Goal: Task Accomplishment & Management: Use online tool/utility

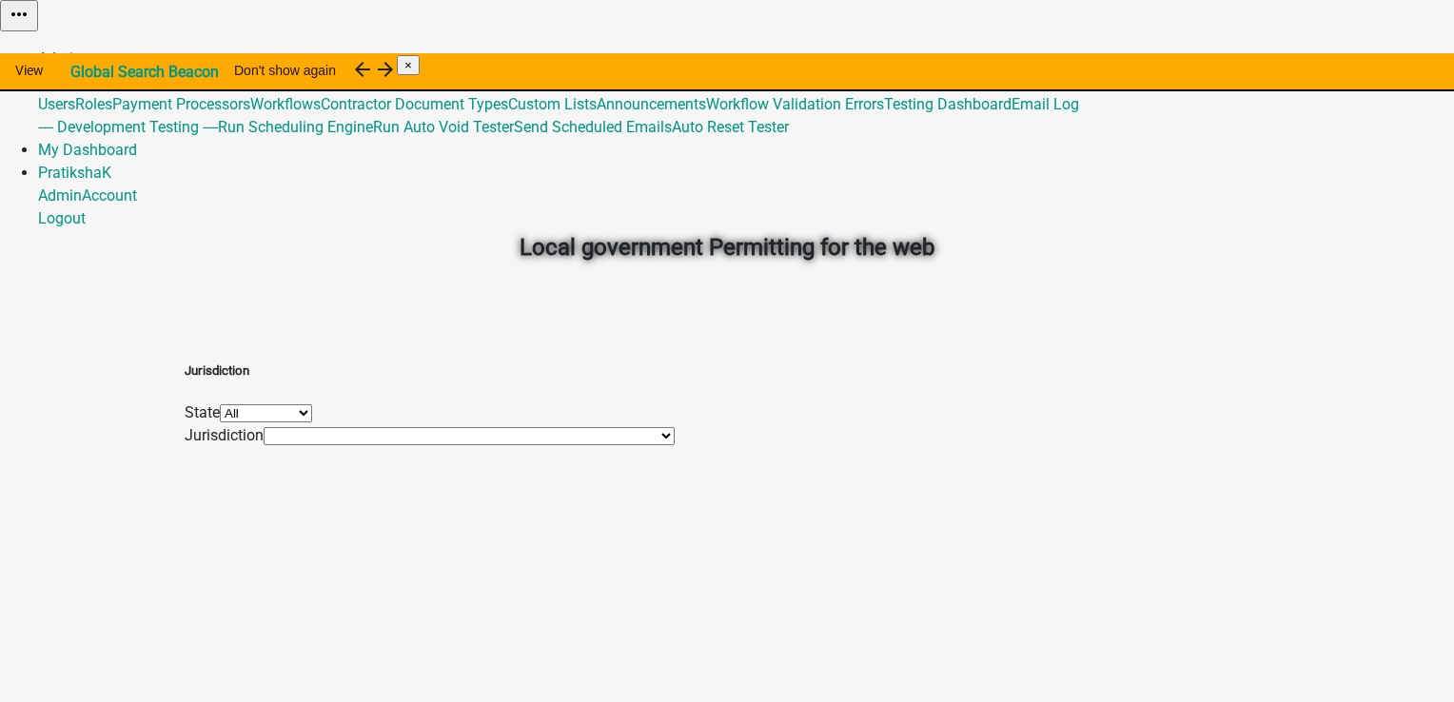
click at [82, 49] on link "Admin" at bounding box center [60, 58] width 44 height 18
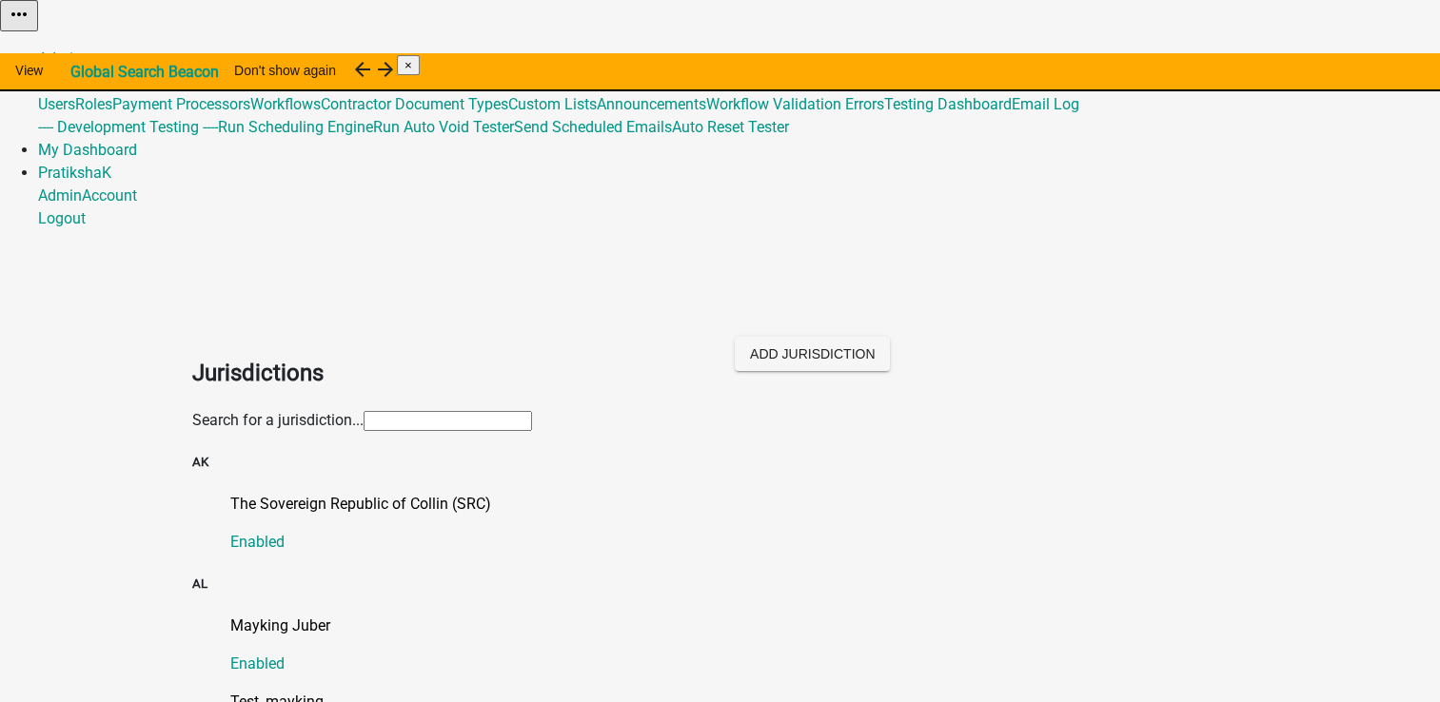
click at [519, 411] on input "text" at bounding box center [448, 421] width 168 height 20
type input "m"
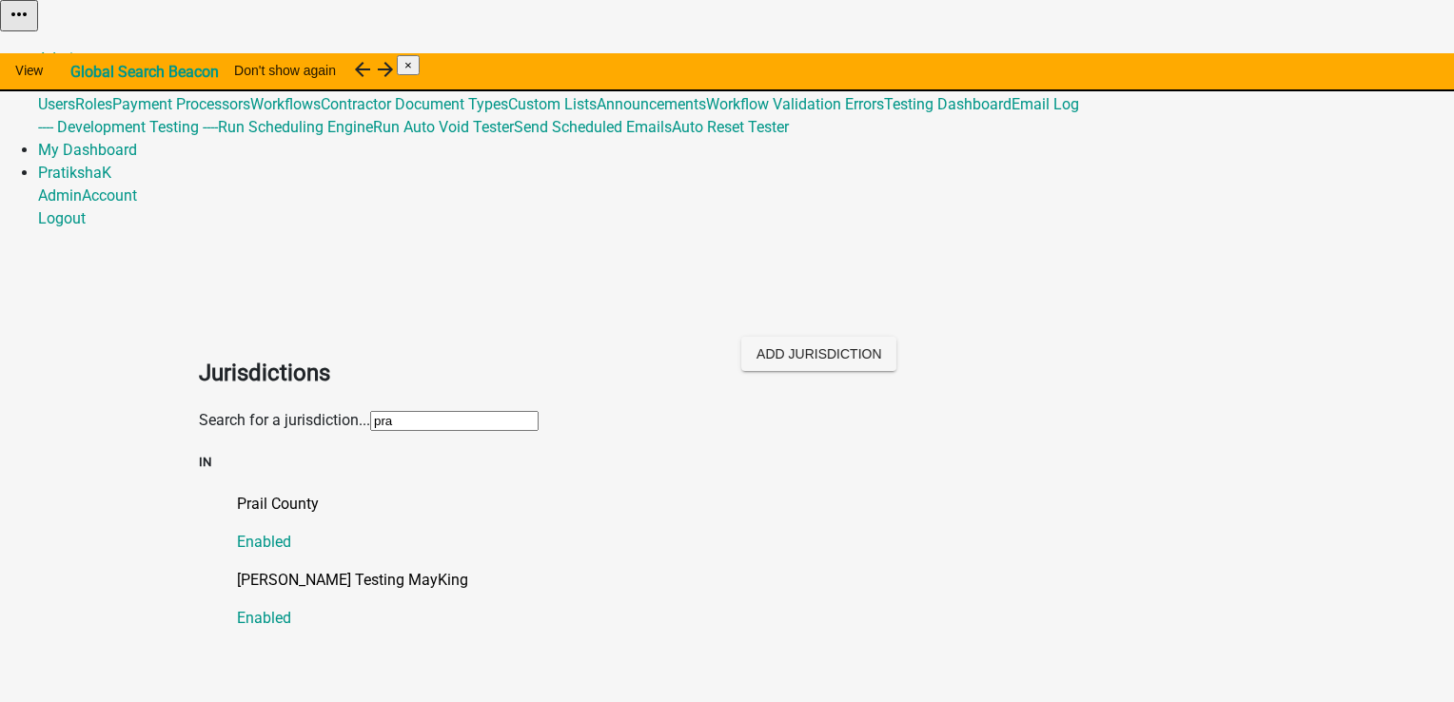
type input "pra"
click at [367, 569] on div "[PERSON_NAME] Testing MayKing Enabled" at bounding box center [746, 599] width 1018 height 61
click at [344, 569] on p "[PERSON_NAME] Testing MayKing" at bounding box center [746, 580] width 1018 height 23
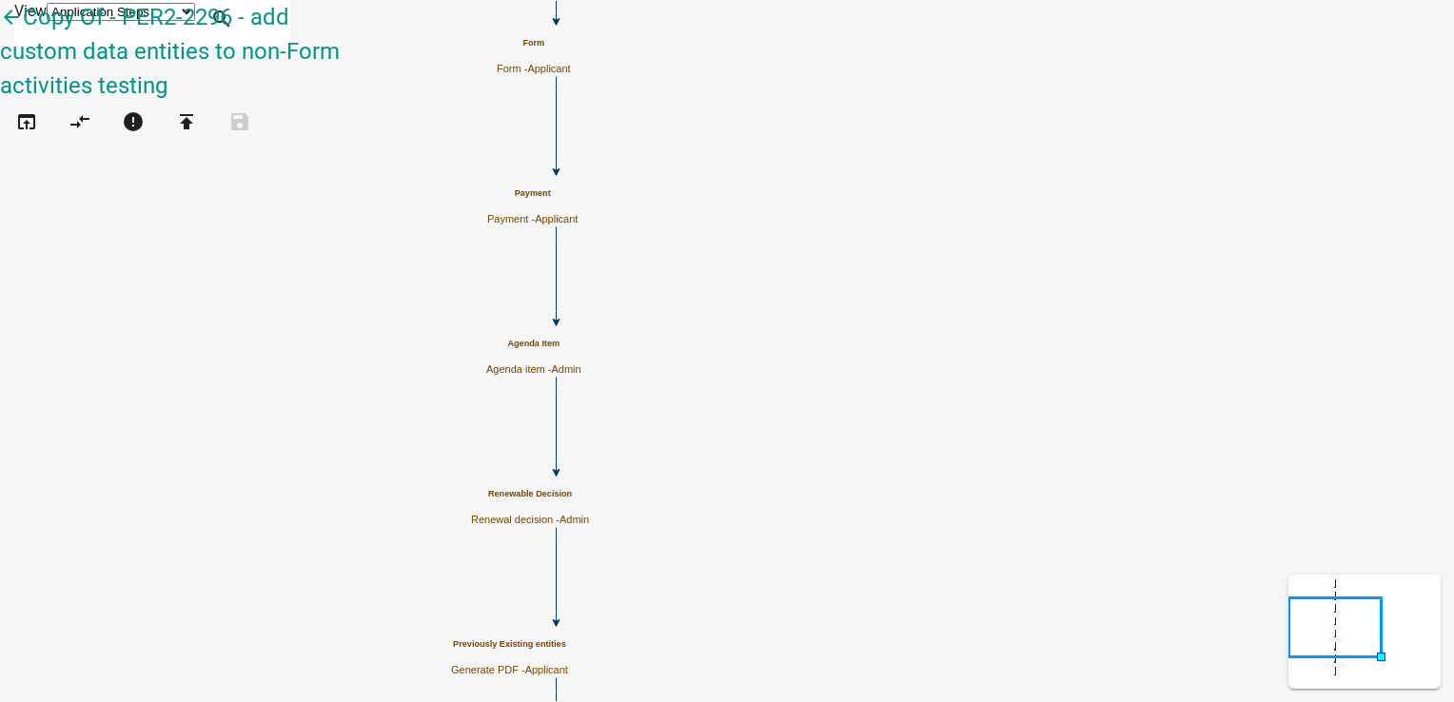
click at [578, 213] on p "Payment - Applicant" at bounding box center [532, 219] width 90 height 12
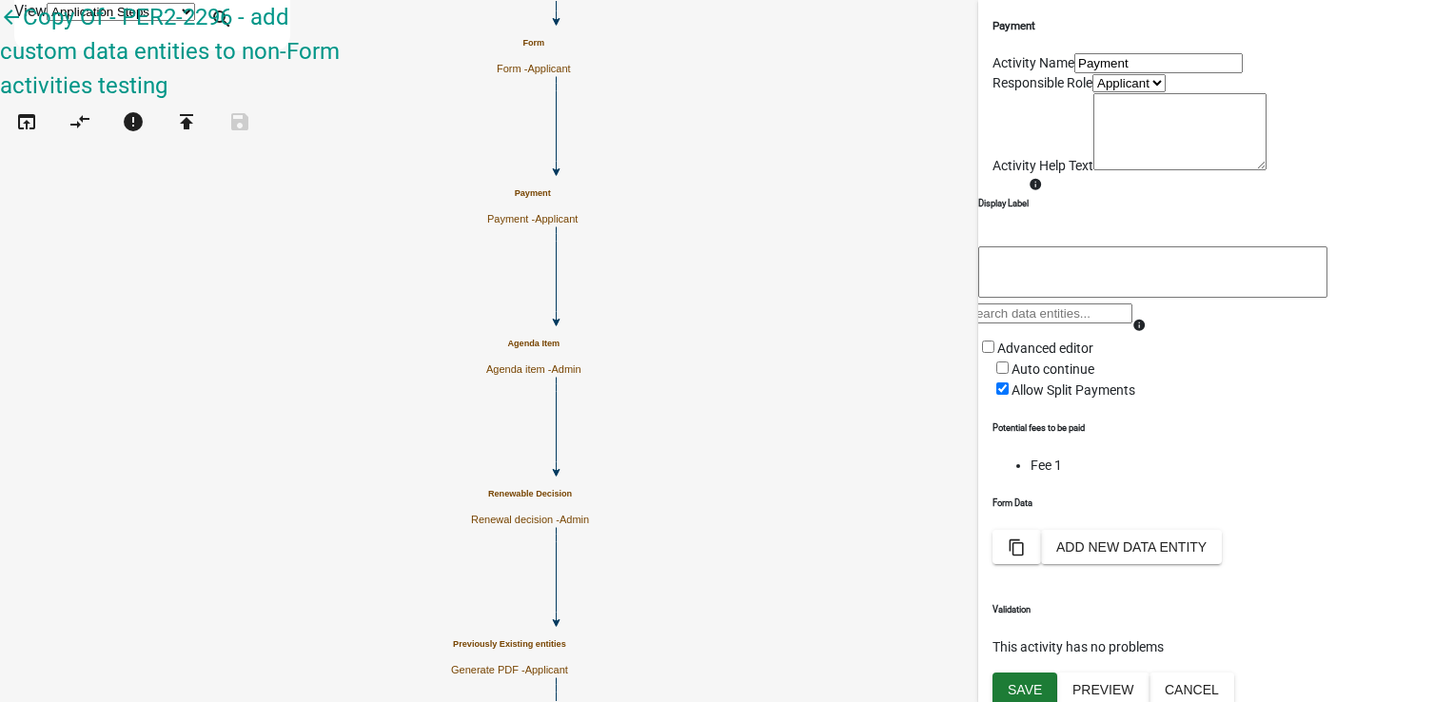
scroll to position [202, 0]
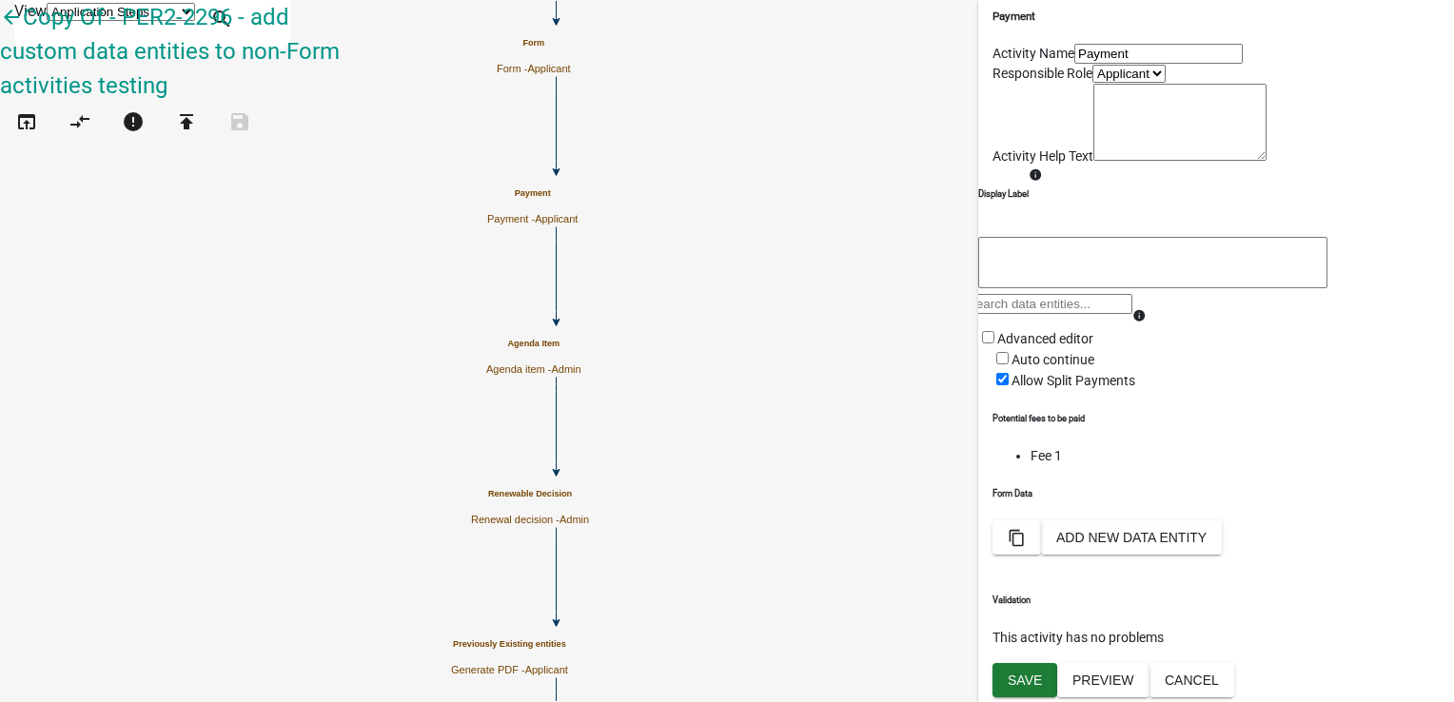
drag, startPoint x: 1008, startPoint y: 484, endPoint x: 1058, endPoint y: 482, distance: 50.5
click at [1058, 466] on li "Fee 1" at bounding box center [1235, 456] width 409 height 20
drag, startPoint x: 1036, startPoint y: 534, endPoint x: 1024, endPoint y: 544, distance: 16.2
click at [1024, 501] on h6 "Form Data" at bounding box center [1216, 493] width 447 height 13
click at [1222, 542] on button "Add New Data Entity" at bounding box center [1131, 538] width 181 height 34
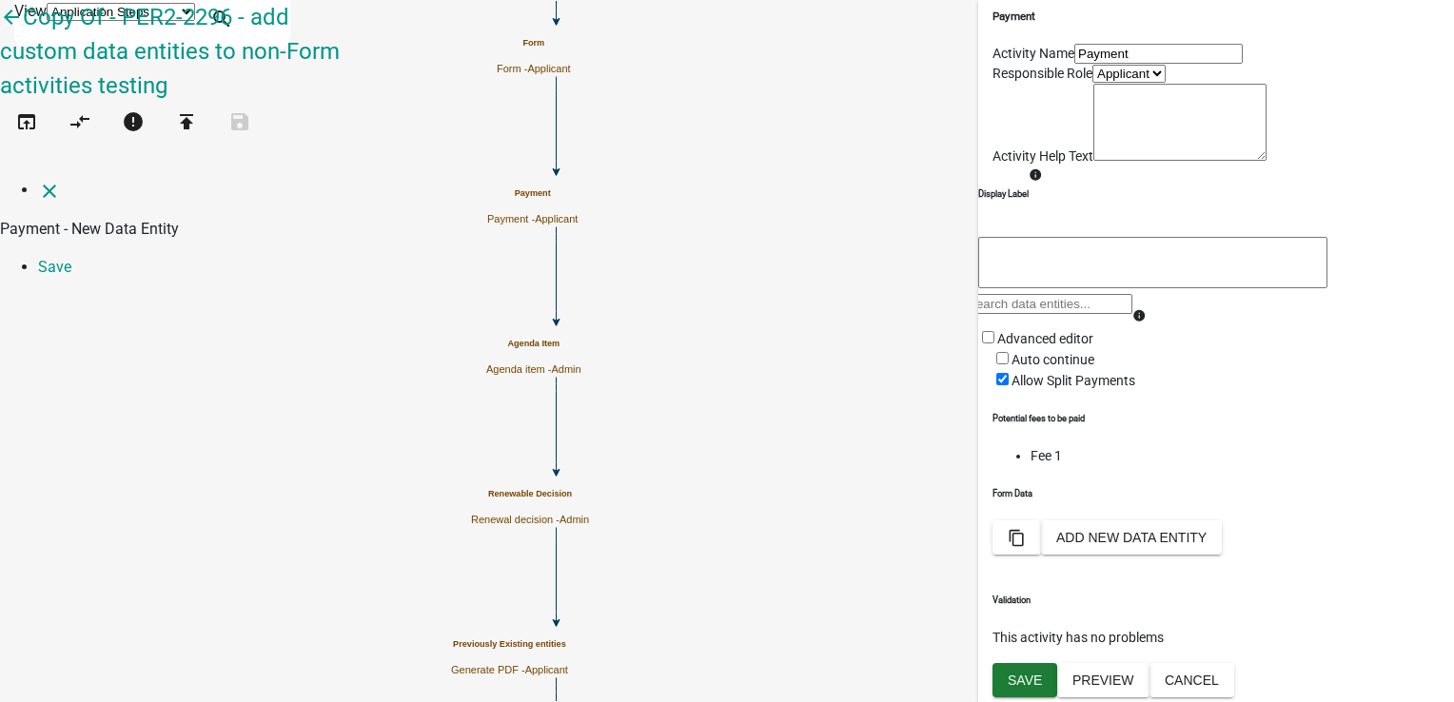
select select
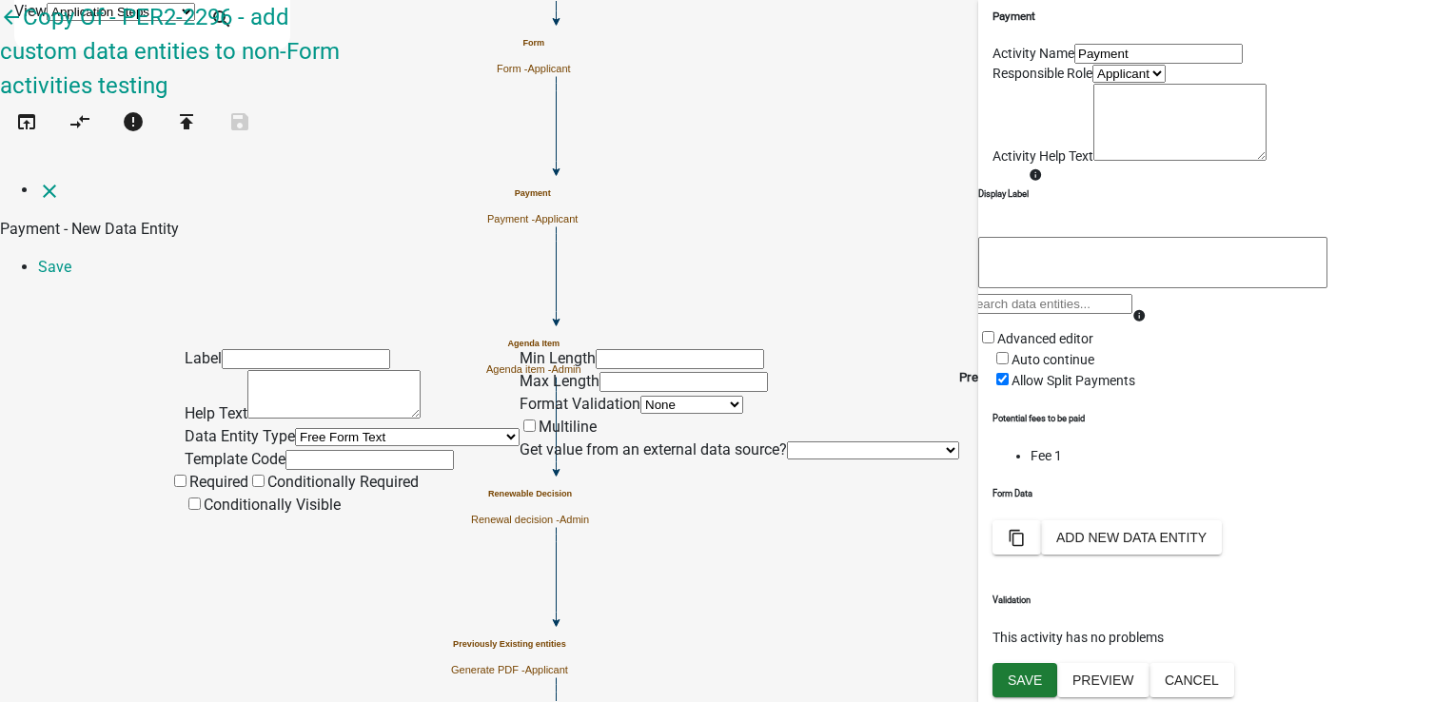
click at [263, 349] on input "text" at bounding box center [306, 359] width 168 height 20
type input "T"
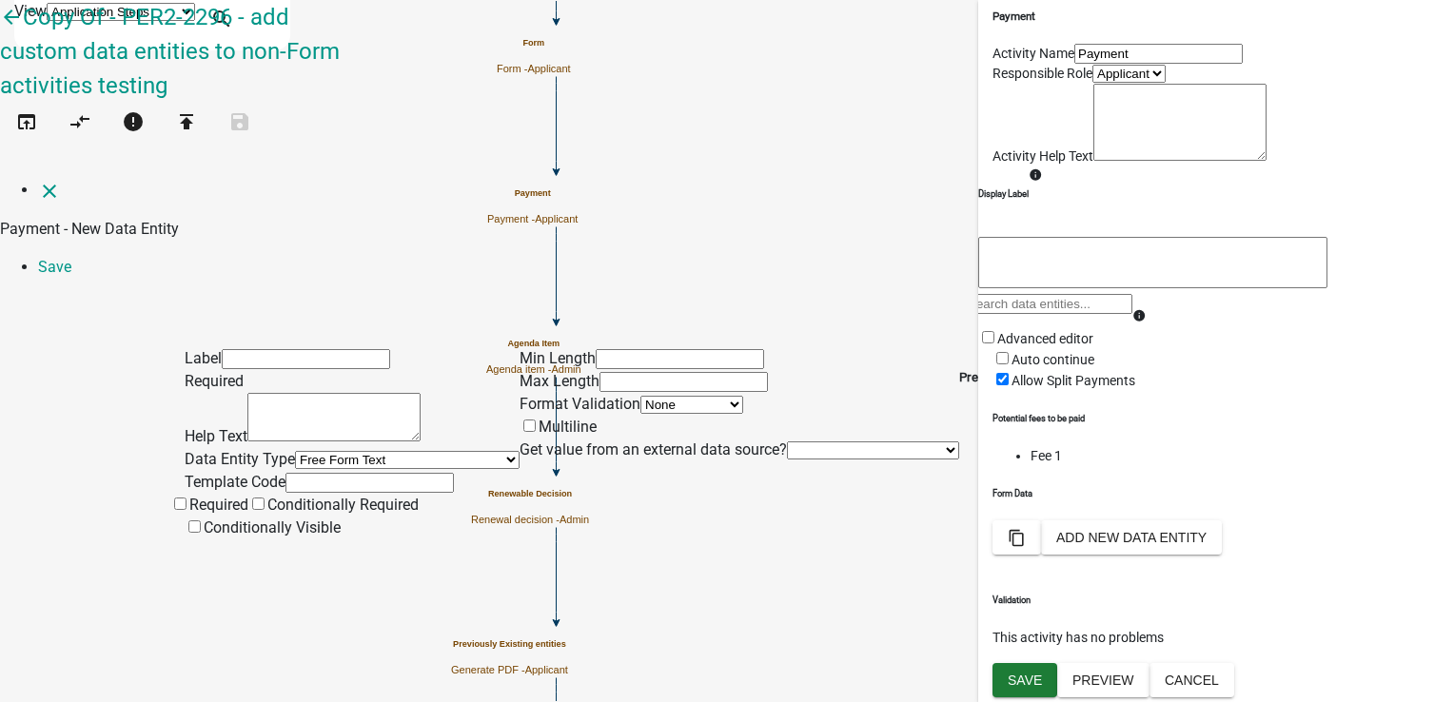
click at [356, 473] on input "text" at bounding box center [370, 483] width 168 height 20
click at [101, 327] on div "Label Required Help Text Data Entity Type Free Form Text Document Display Entit…" at bounding box center [727, 428] width 1454 height 268
click at [38, 180] on icon "close" at bounding box center [49, 191] width 23 height 23
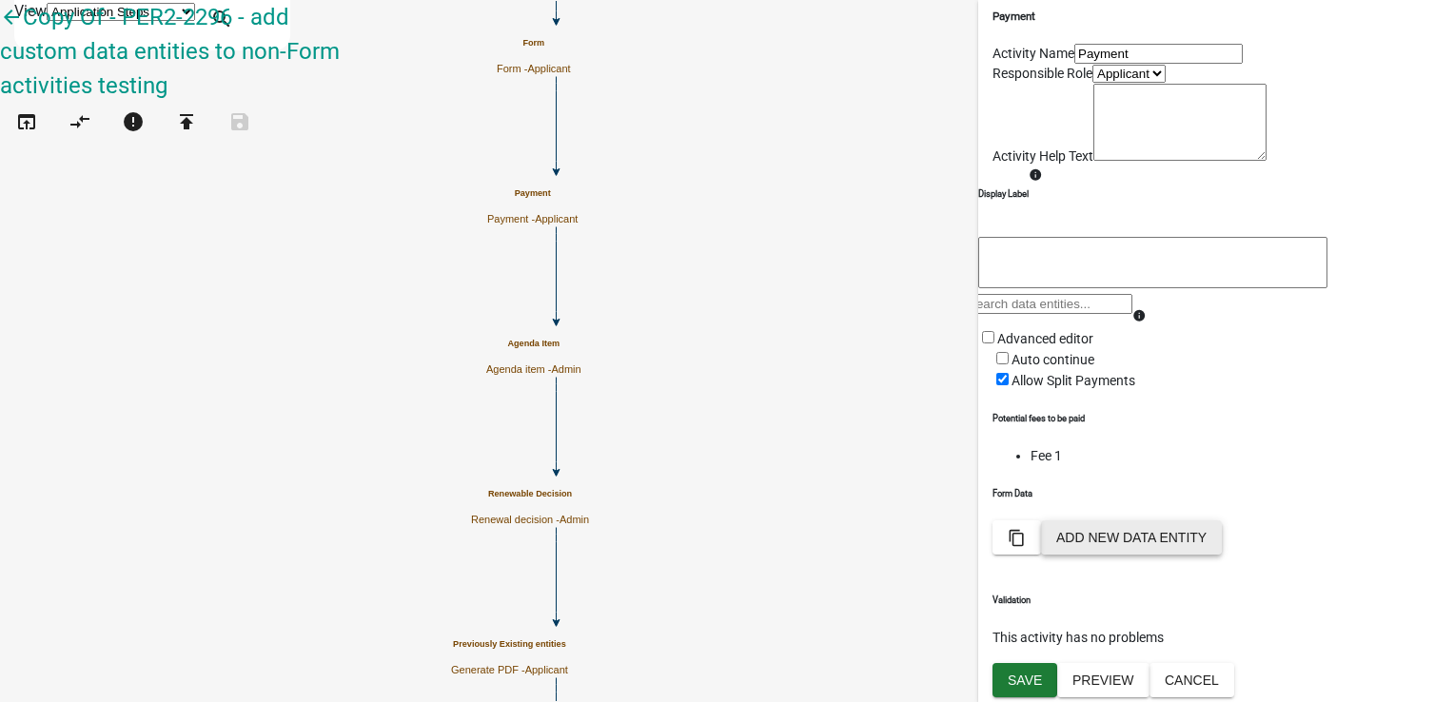
click at [1222, 541] on button "Add New Data Entity" at bounding box center [1131, 538] width 181 height 34
select select
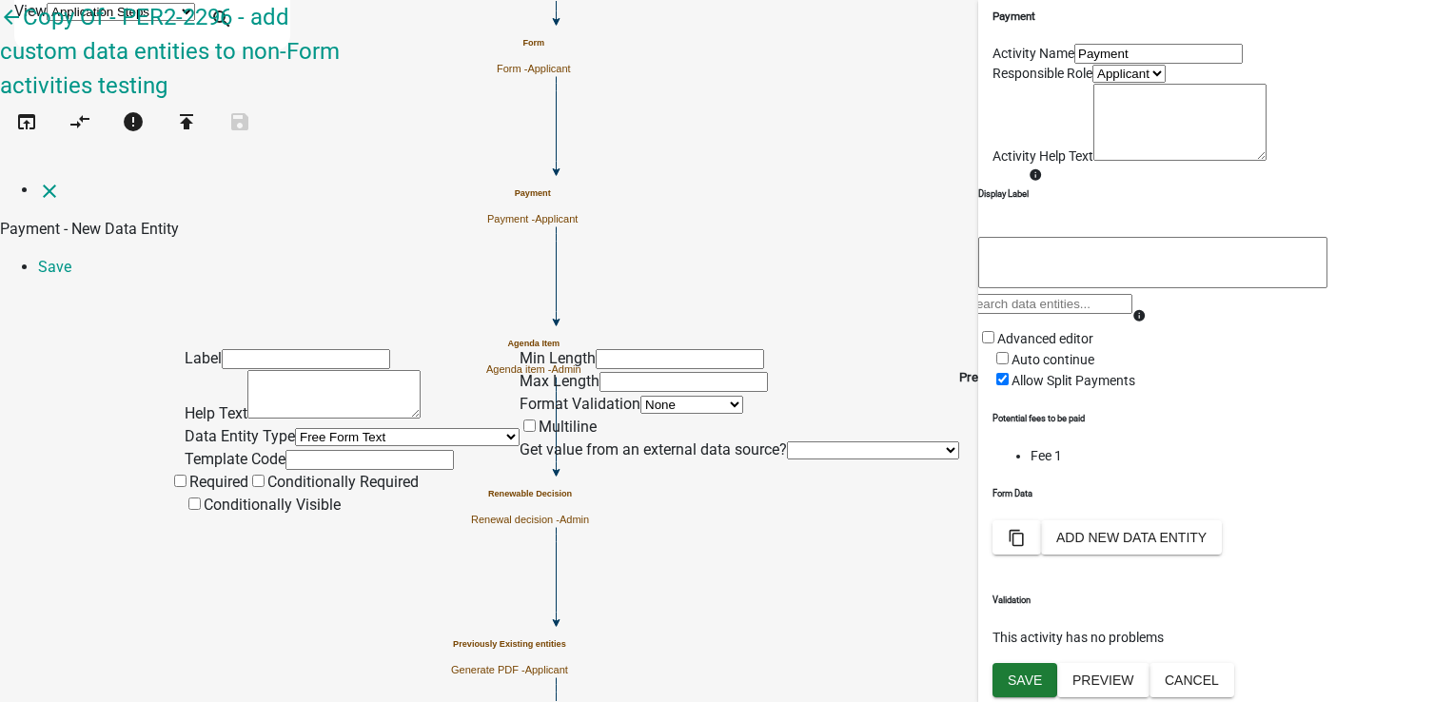
click at [358, 349] on input "text" at bounding box center [306, 359] width 168 height 20
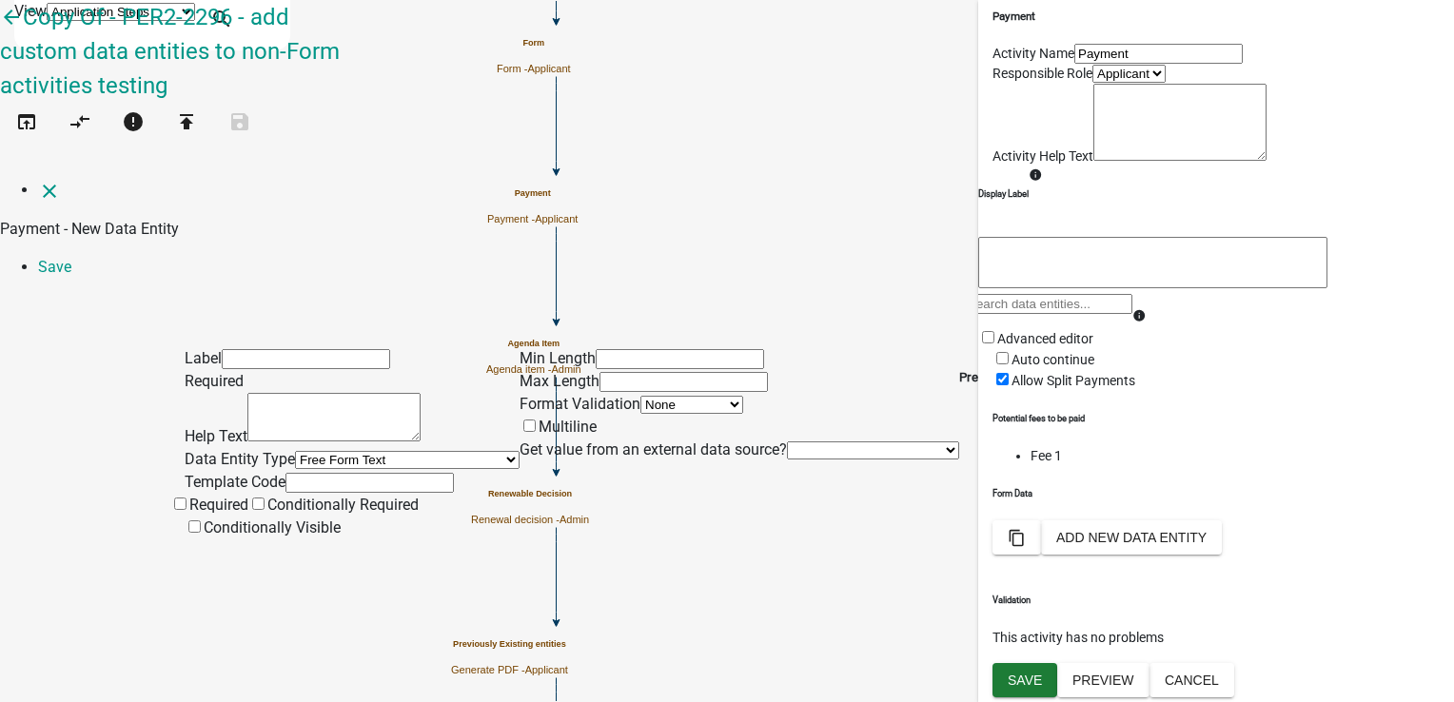
click at [297, 451] on select "Free Form Text Document Display Entity Value Fee Numeric Data Date Map Sketch D…" at bounding box center [407, 460] width 225 height 18
click at [295, 451] on select "Free Form Text Document Display Entity Value Fee Numeric Data Date Map Sketch D…" at bounding box center [407, 460] width 225 height 18
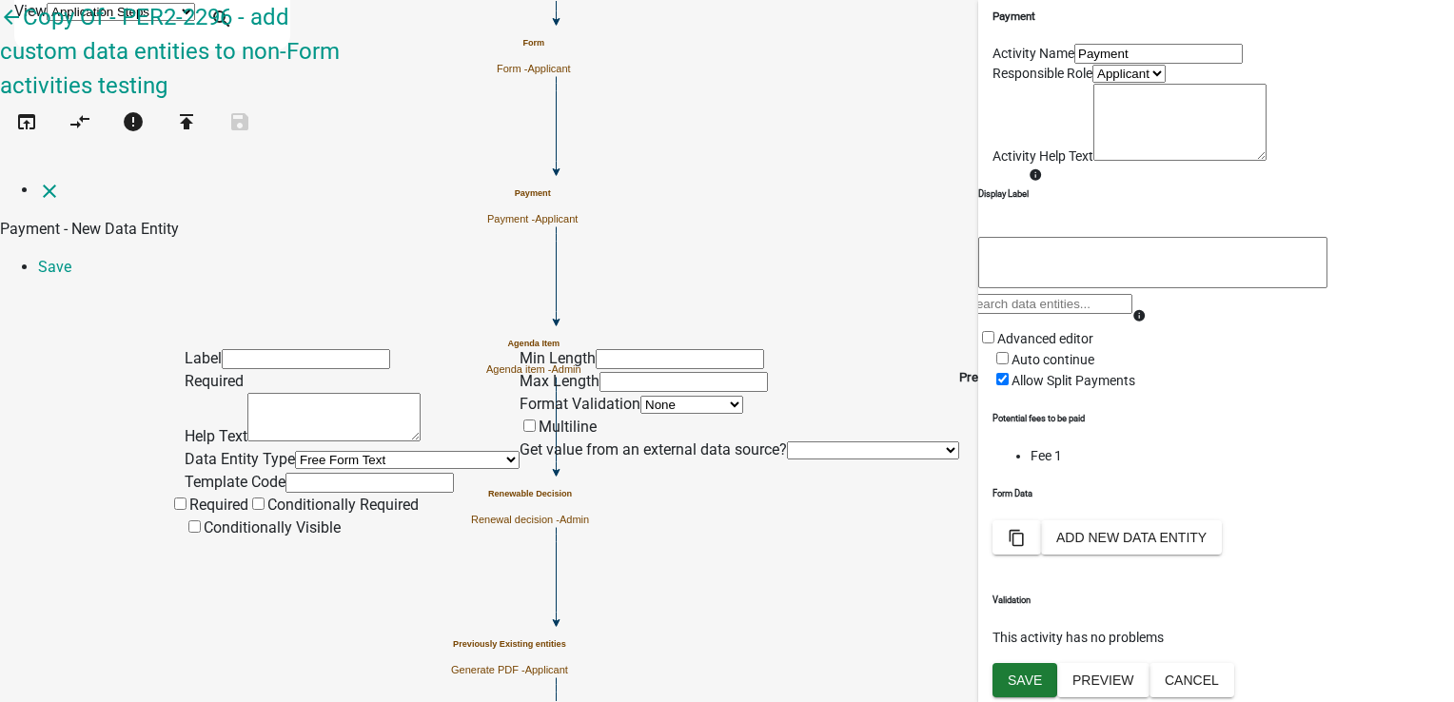
click at [302, 451] on select "Free Form Text Document Display Entity Value Fee Numeric Data Date Map Sketch D…" at bounding box center [407, 460] width 225 height 18
click at [295, 451] on select "Free Form Text Document Display Entity Value Fee Numeric Data Date Map Sketch D…" at bounding box center [407, 460] width 225 height 18
select select "list-data"
select select
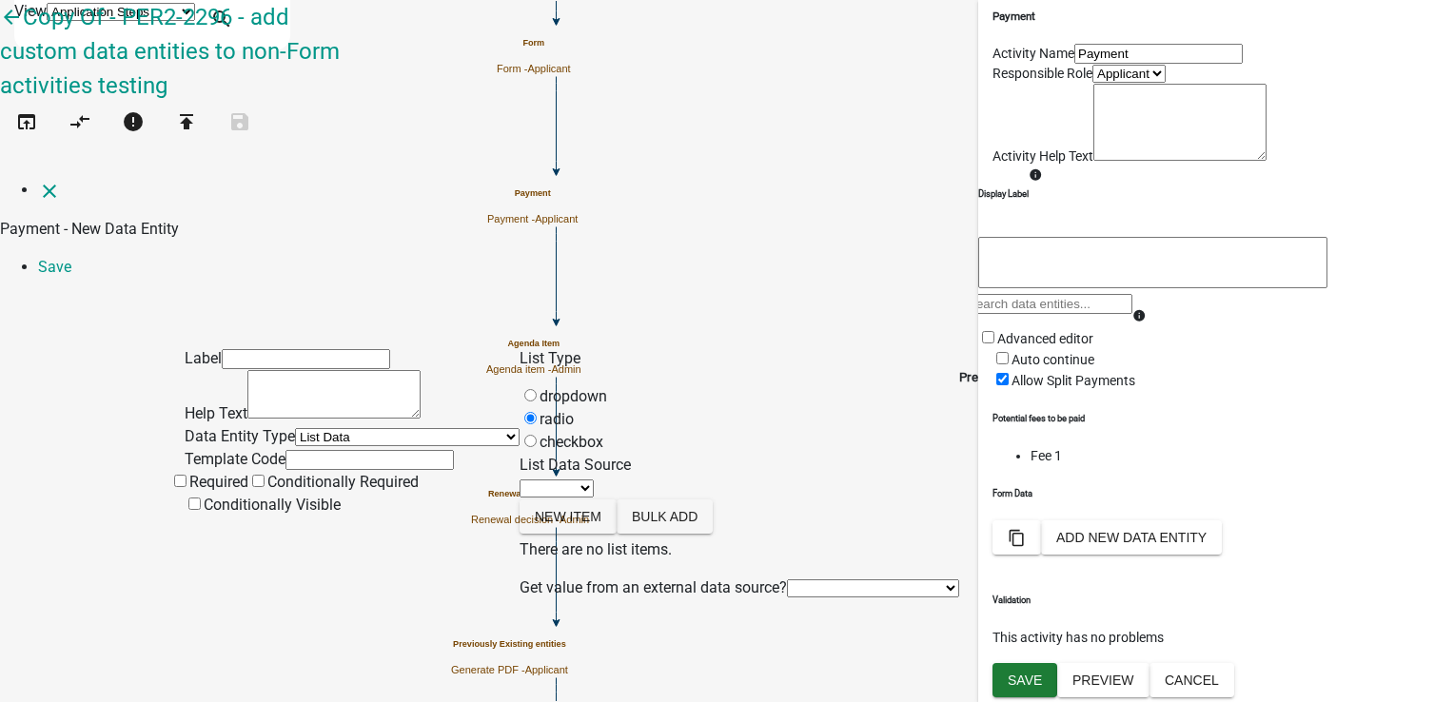
click at [365, 349] on input "text" at bounding box center [306, 359] width 168 height 20
drag, startPoint x: 251, startPoint y: 131, endPoint x: 164, endPoint y: 131, distance: 87.6
click at [164, 294] on div "Label List Help Text Data Entity Type Free Form Text Document Display Entity Va…" at bounding box center [727, 447] width 1454 height 306
type input "List"
click at [294, 450] on input "text" at bounding box center [370, 460] width 168 height 20
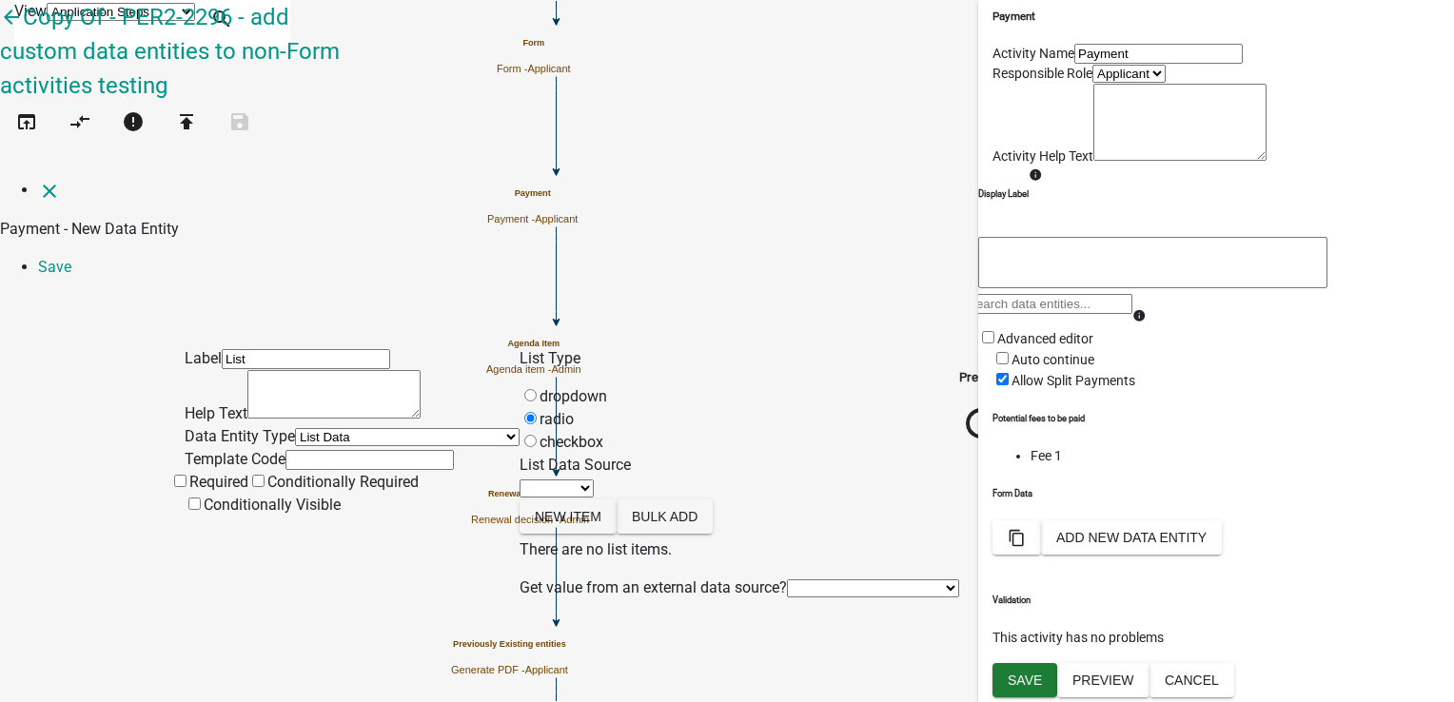
paste input "List"
type input "List"
click at [594, 480] on select "State List" at bounding box center [557, 489] width 74 height 18
click at [712, 500] on button "Bulk add" at bounding box center [665, 517] width 96 height 34
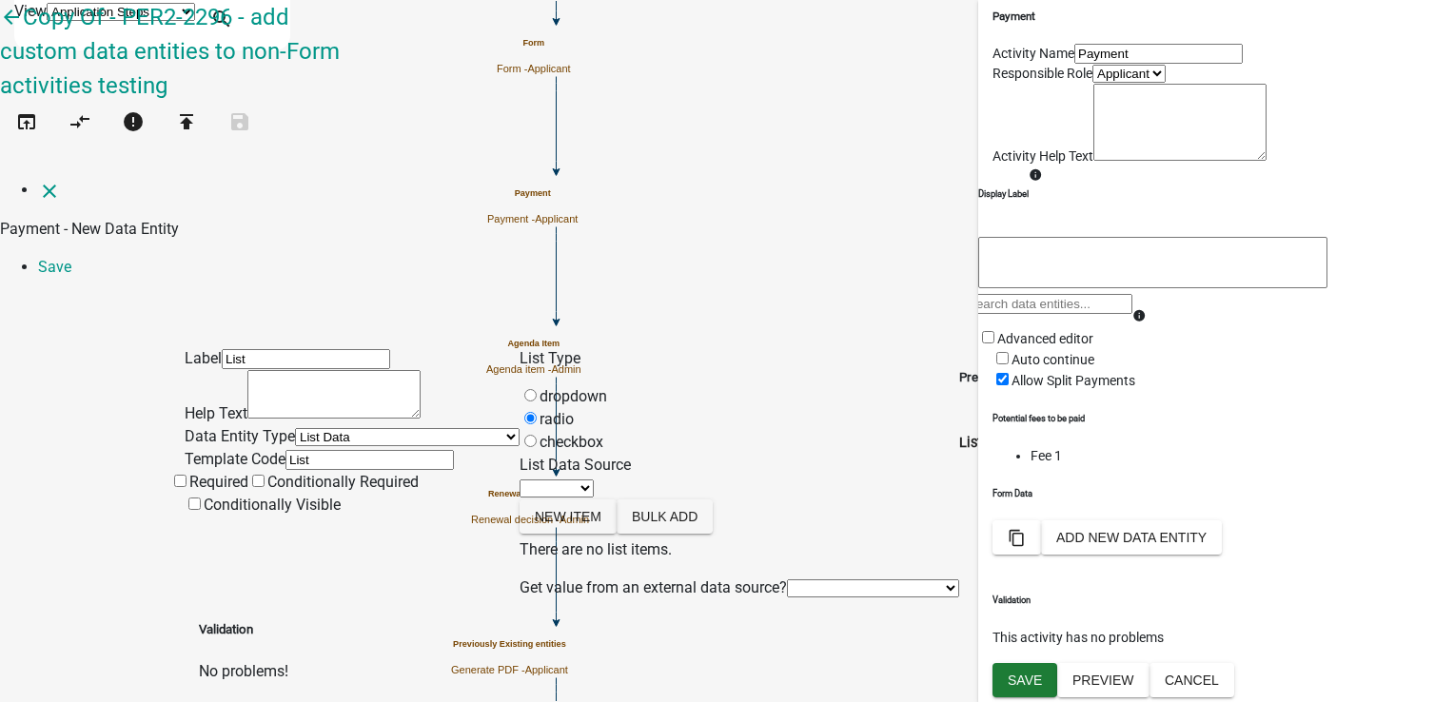
type textarea "Test1,Test2,Test3"
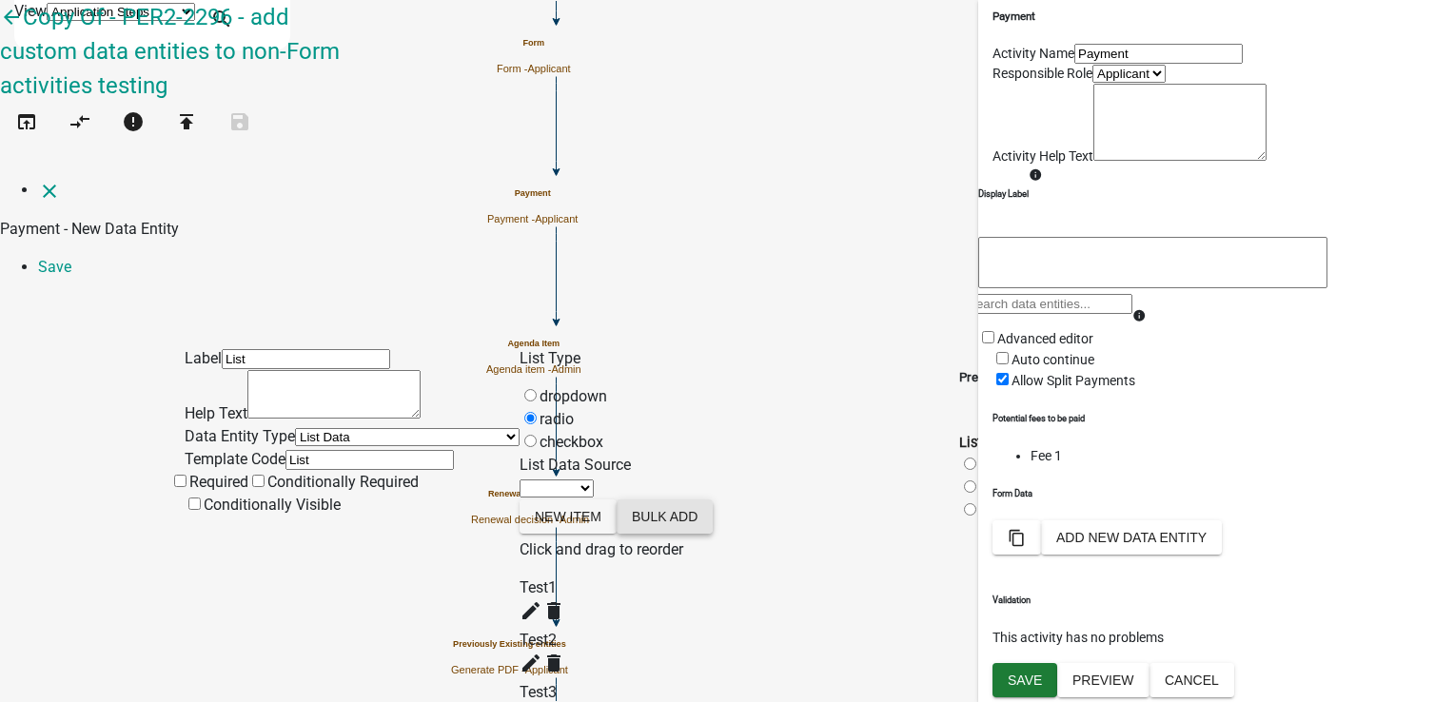
scroll to position [89, 0]
click at [71, 258] on link "Save" at bounding box center [54, 267] width 33 height 18
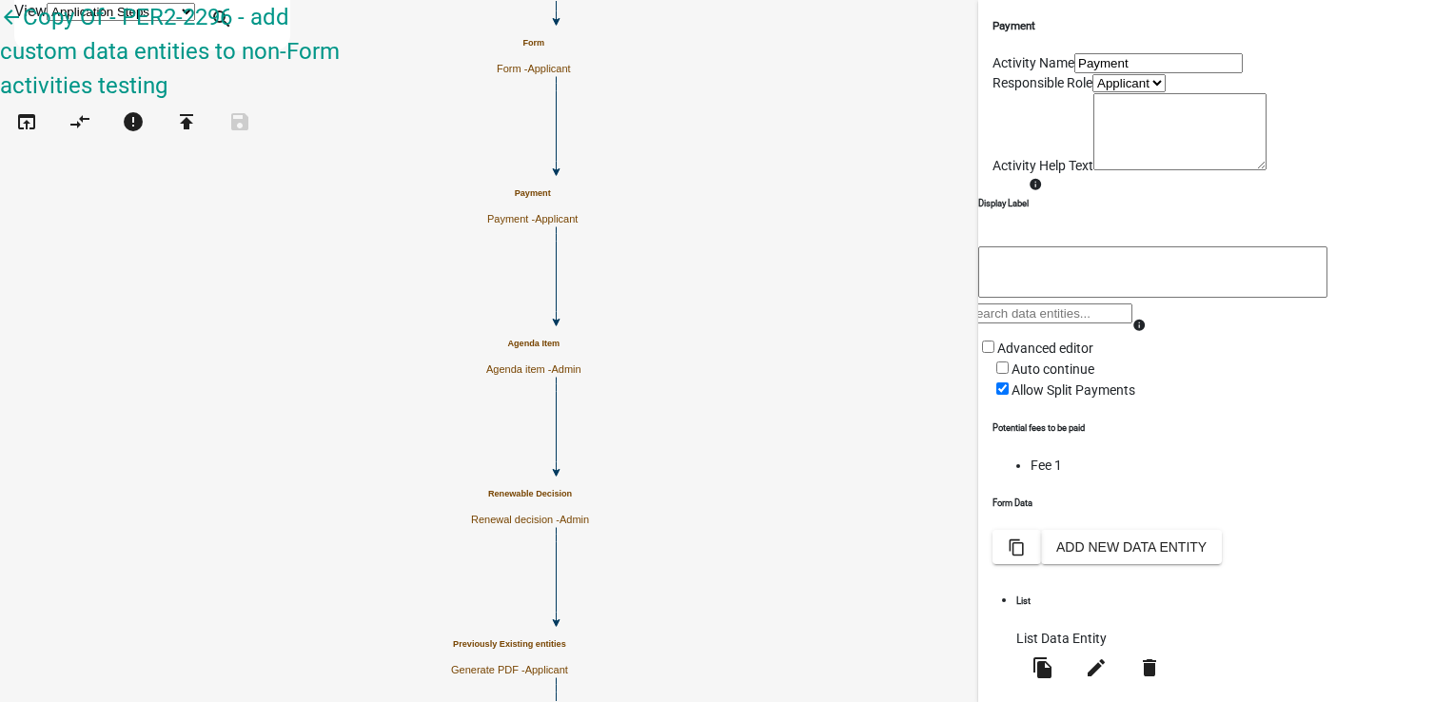
scroll to position [271, 0]
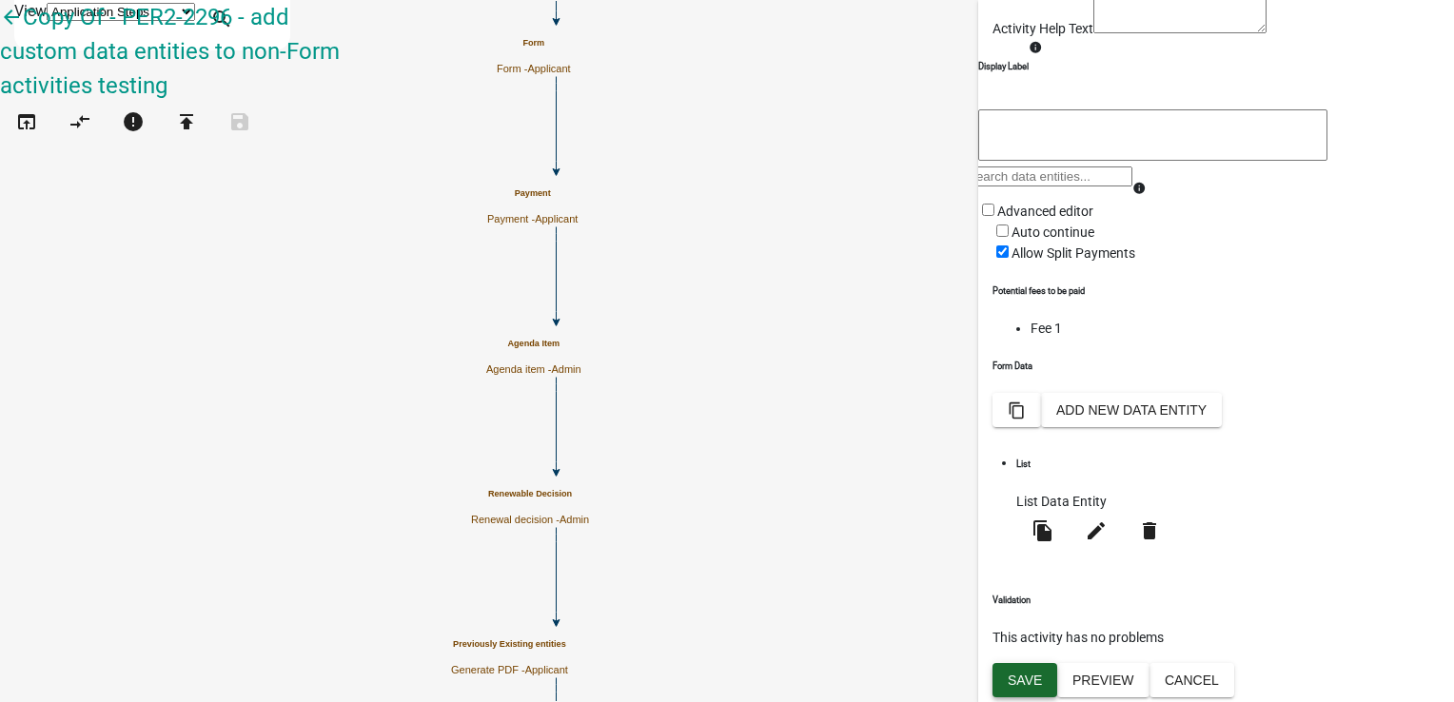
click at [1034, 683] on span "Save" at bounding box center [1025, 679] width 34 height 15
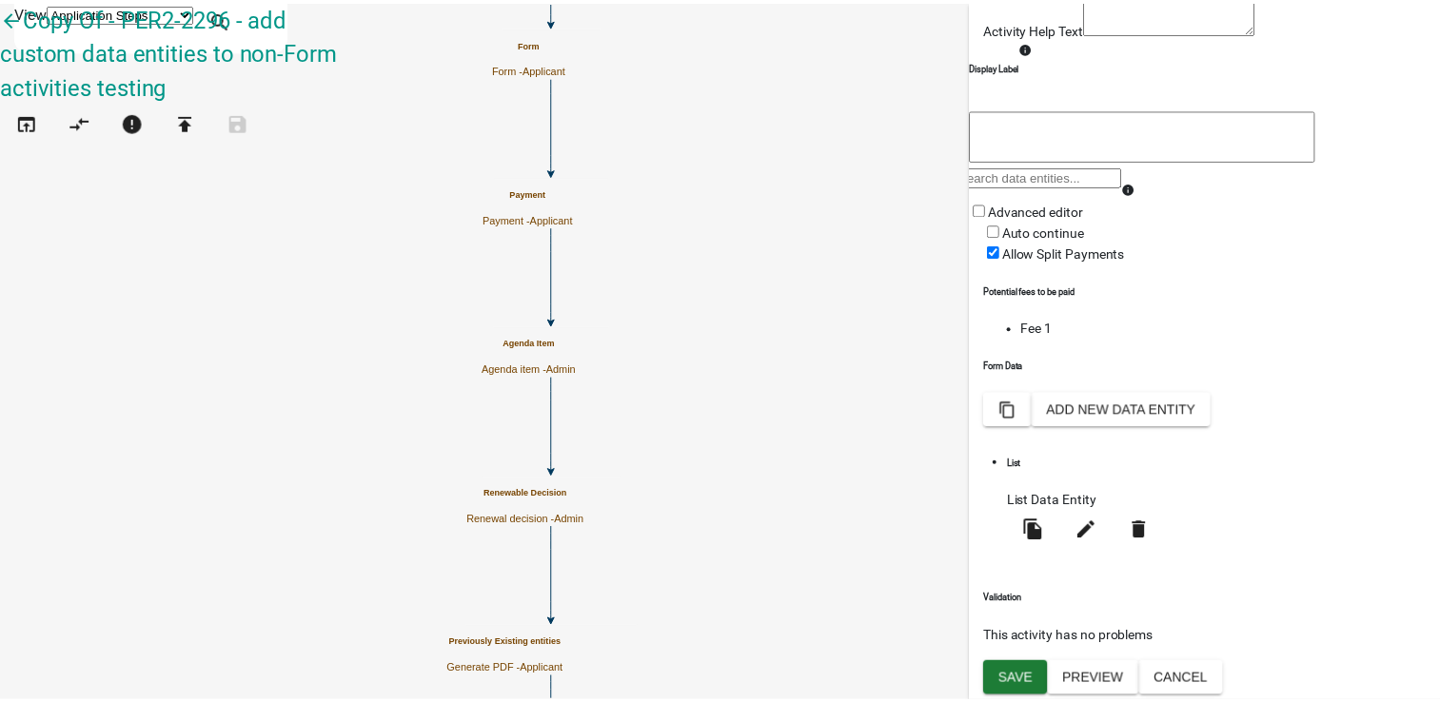
scroll to position [0, 0]
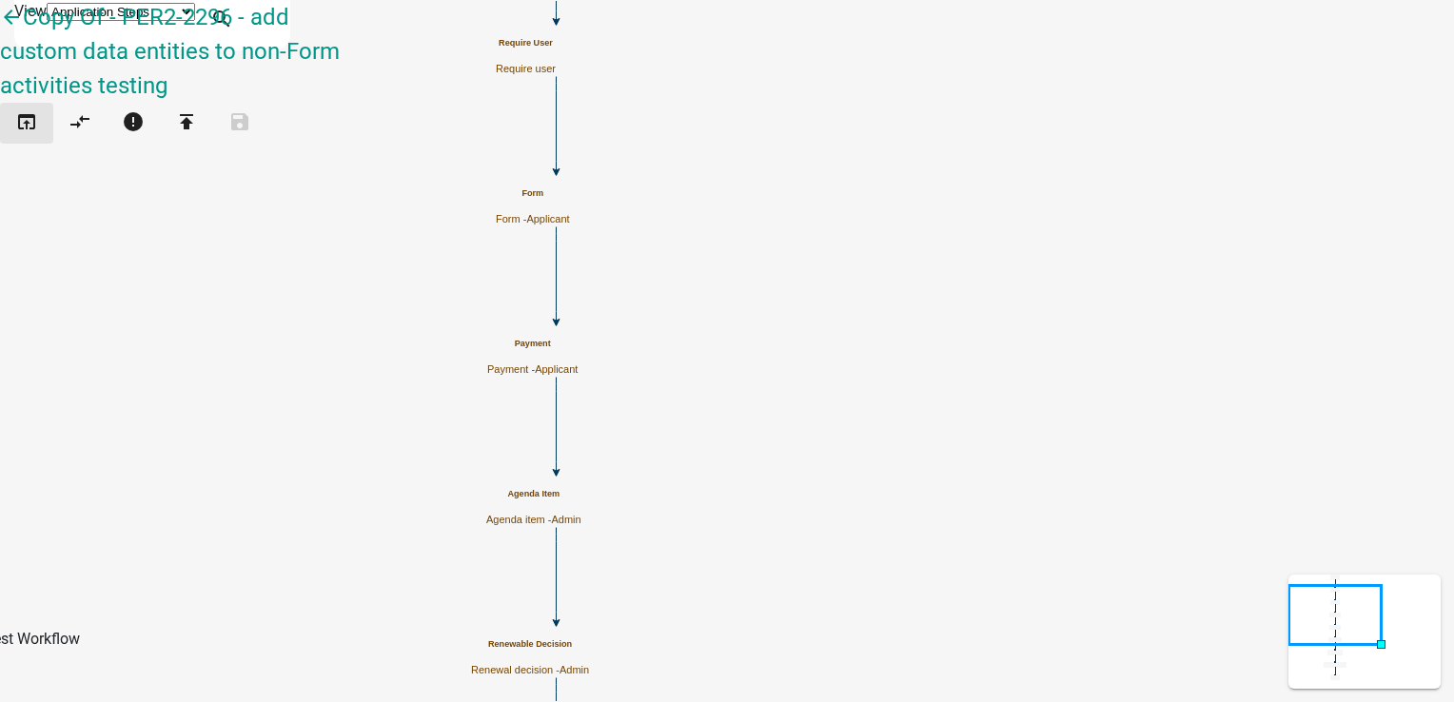
click at [27, 110] on icon "open_in_browser" at bounding box center [26, 123] width 23 height 27
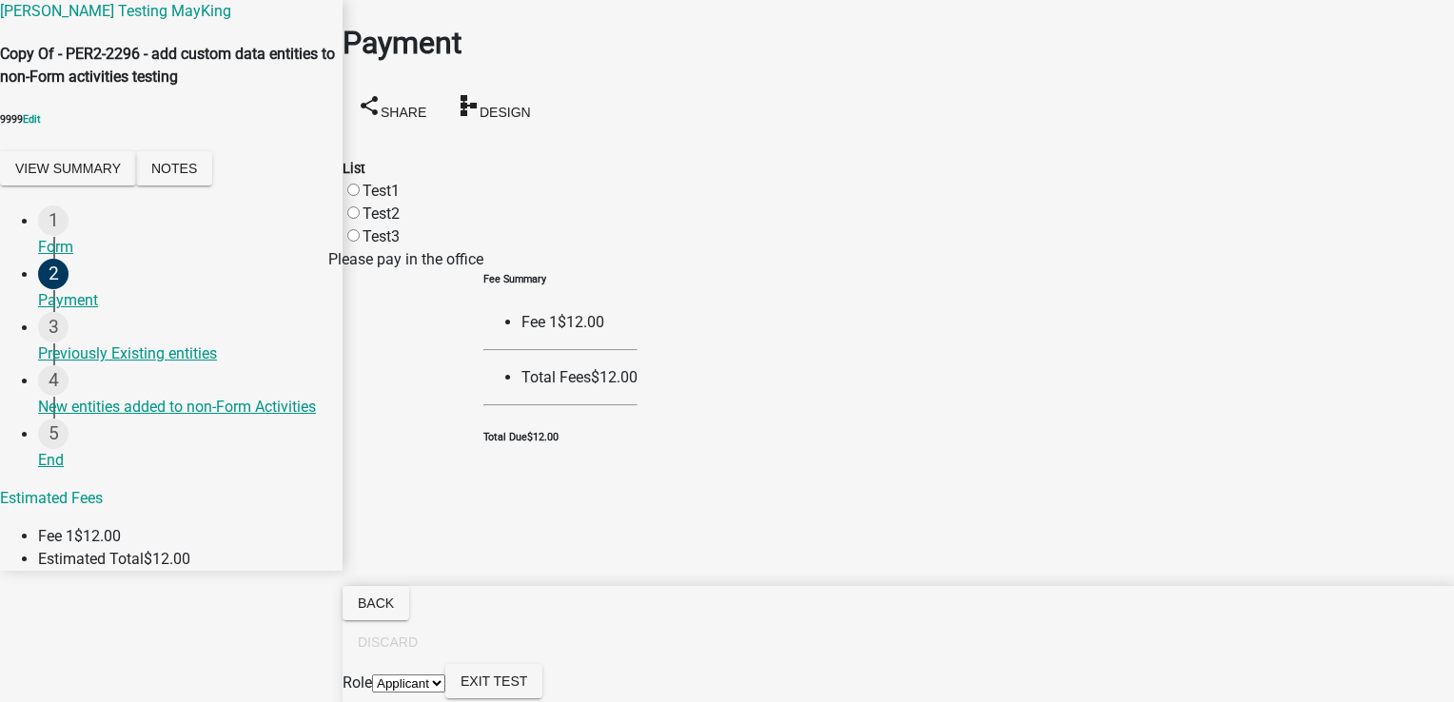
click at [373, 182] on label "Test1" at bounding box center [381, 191] width 37 height 18
click at [360, 184] on input "Test1" at bounding box center [353, 190] width 12 height 12
radio input "true"
click at [393, 205] on label "Test2" at bounding box center [381, 214] width 37 height 18
click at [360, 207] on input "Test2" at bounding box center [353, 213] width 12 height 12
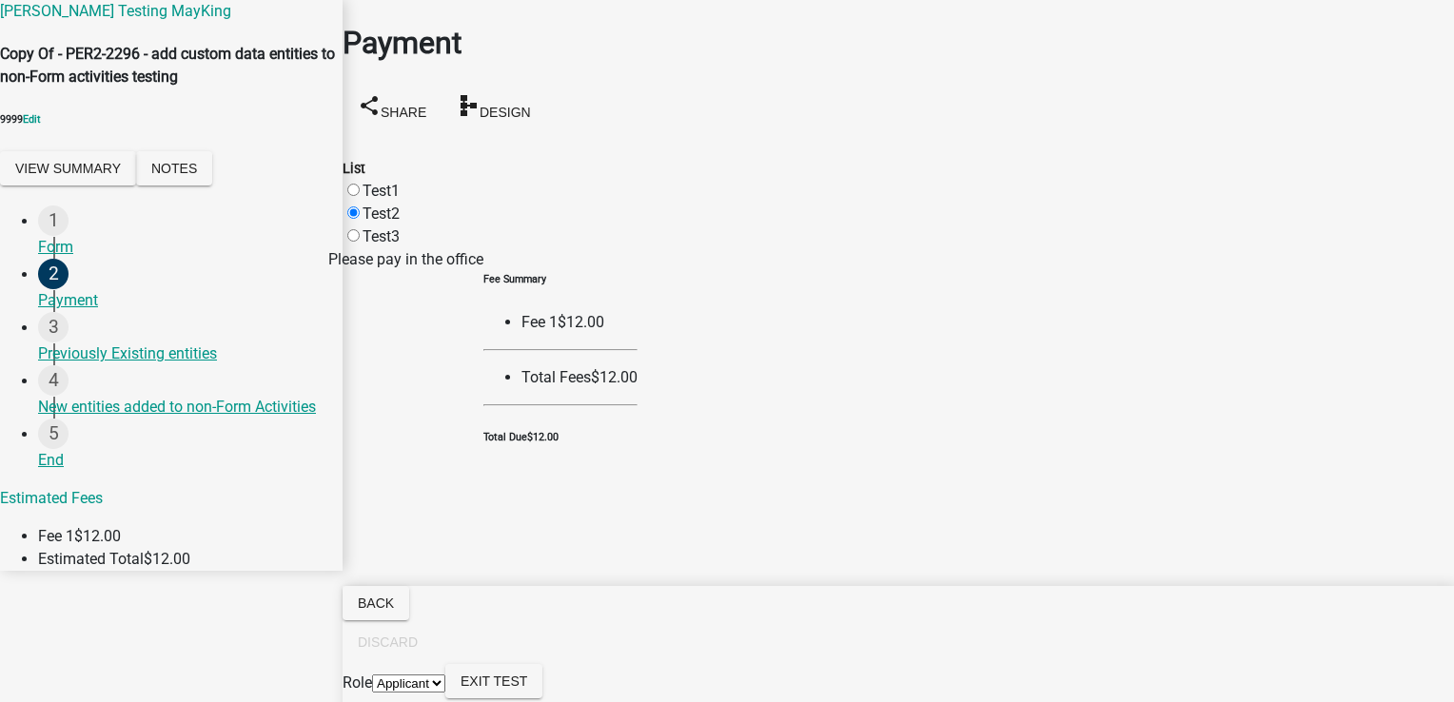
radio input "true"
click at [374, 227] on label "Test3" at bounding box center [381, 236] width 37 height 18
click at [360, 229] on input "Test3" at bounding box center [353, 235] width 12 height 12
radio input "true"
click at [527, 681] on span "Exit Test" at bounding box center [494, 681] width 67 height 15
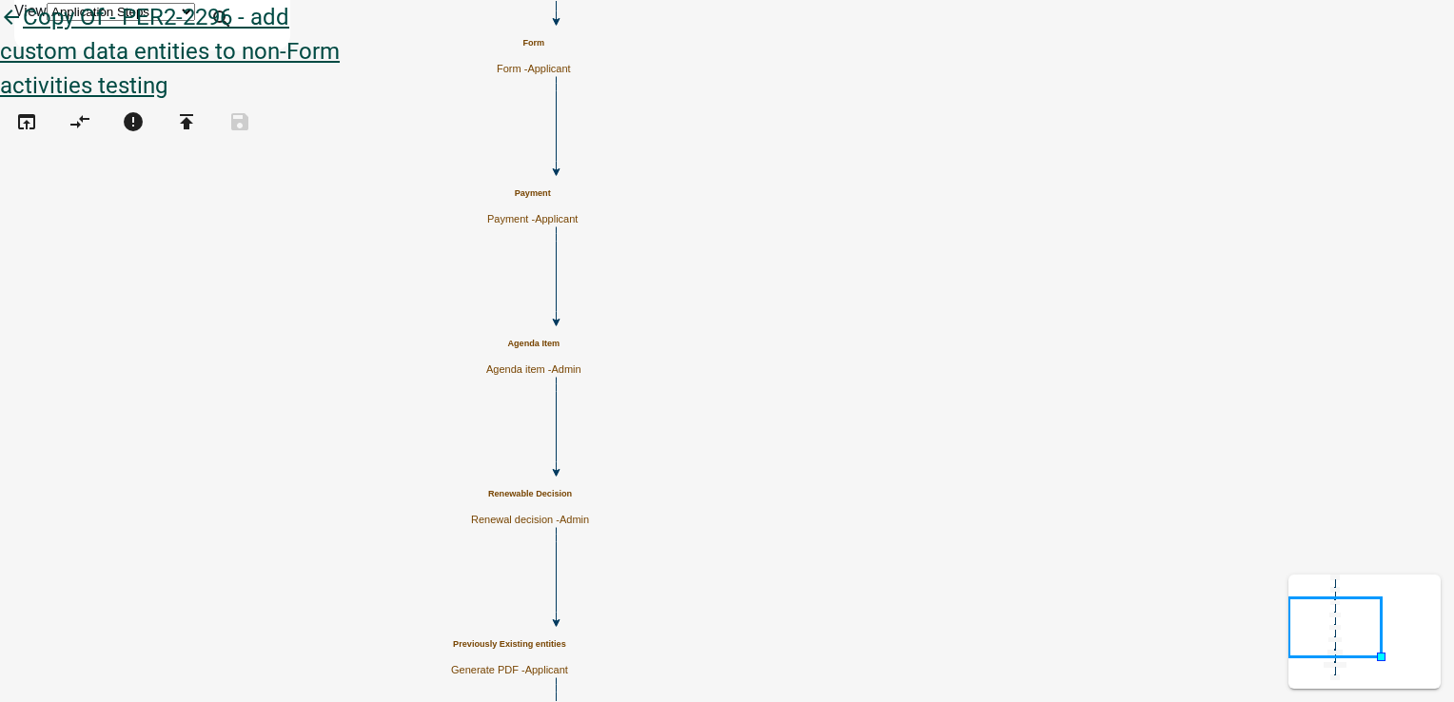
click at [35, 39] on link "arrow_back Copy Of - PER2-2296 - add custom data entities to non-Form activitie…" at bounding box center [170, 51] width 340 height 95
click at [23, 30] on icon "arrow_back" at bounding box center [11, 19] width 23 height 27
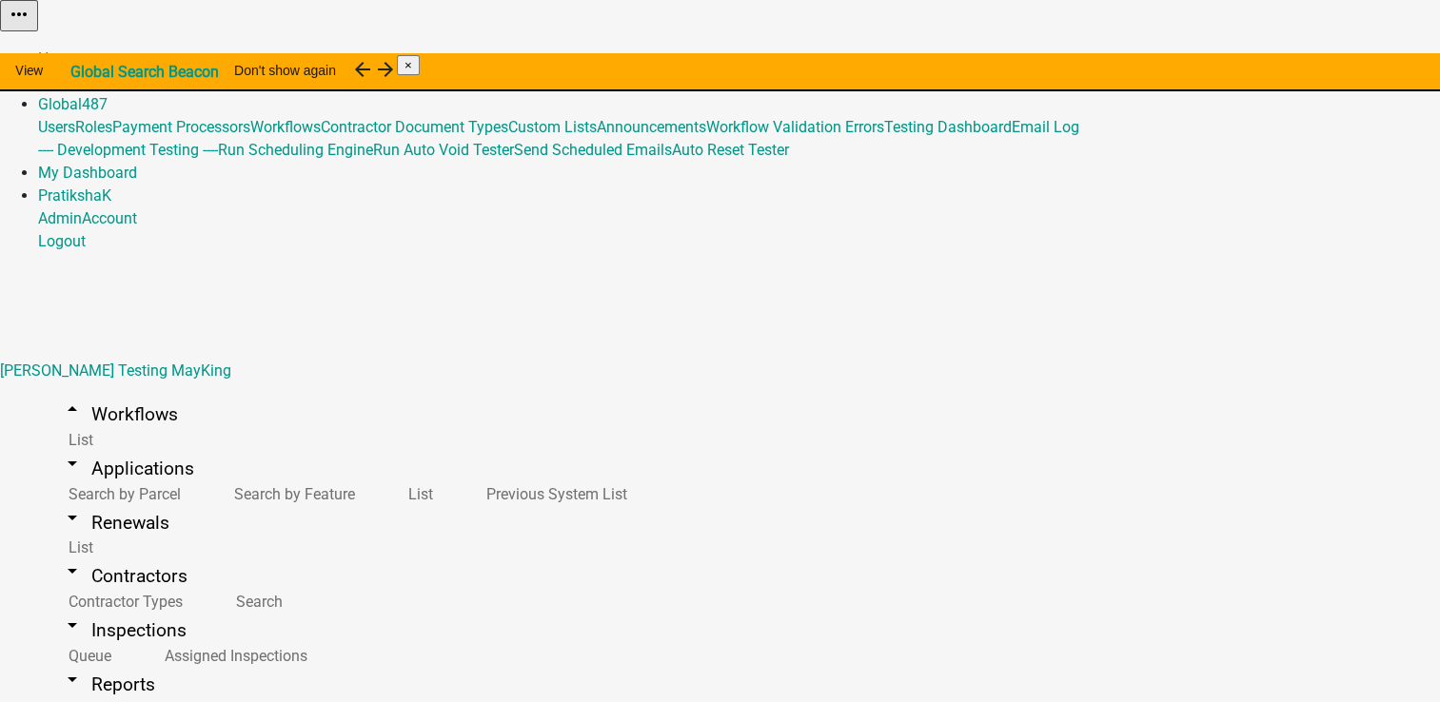
click at [0, 26] on img at bounding box center [0, 26] width 0 height 0
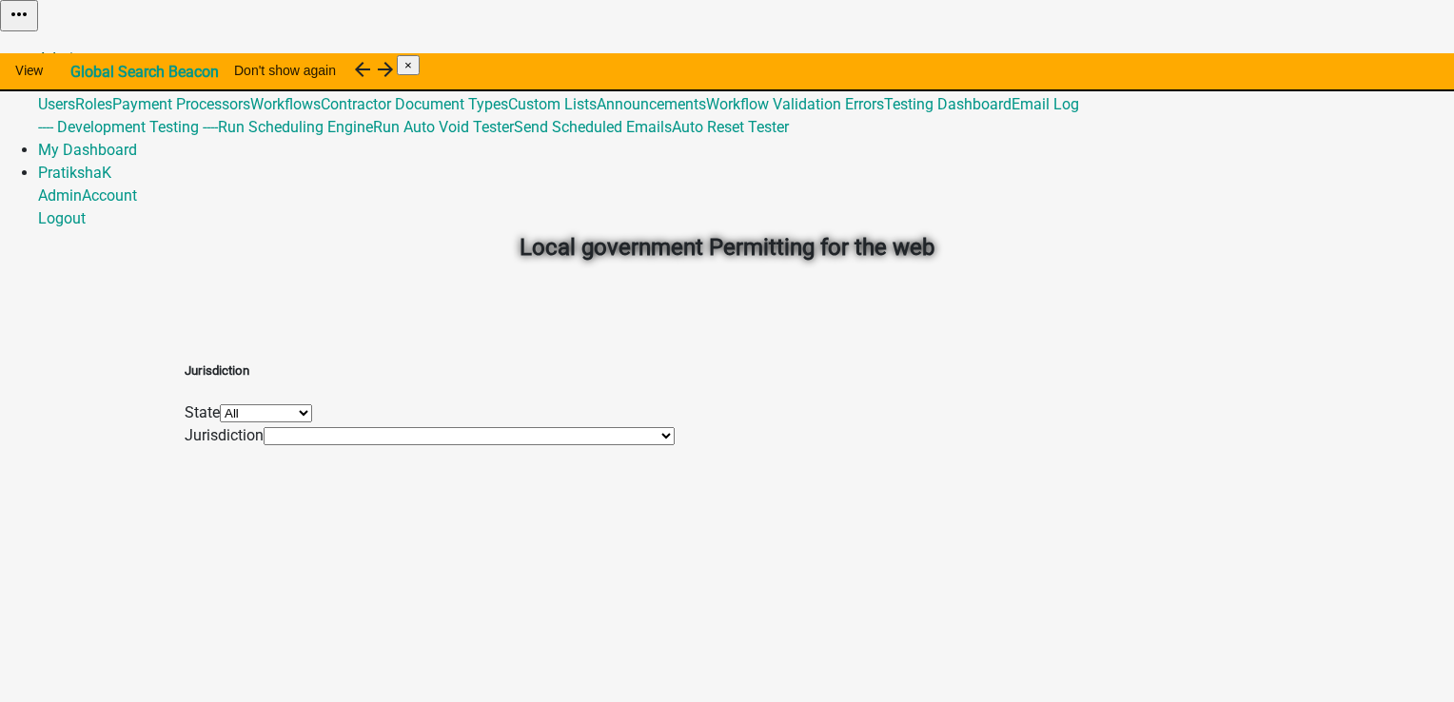
click at [82, 49] on link "Admin" at bounding box center [60, 58] width 44 height 18
